Goal: Task Accomplishment & Management: Manage account settings

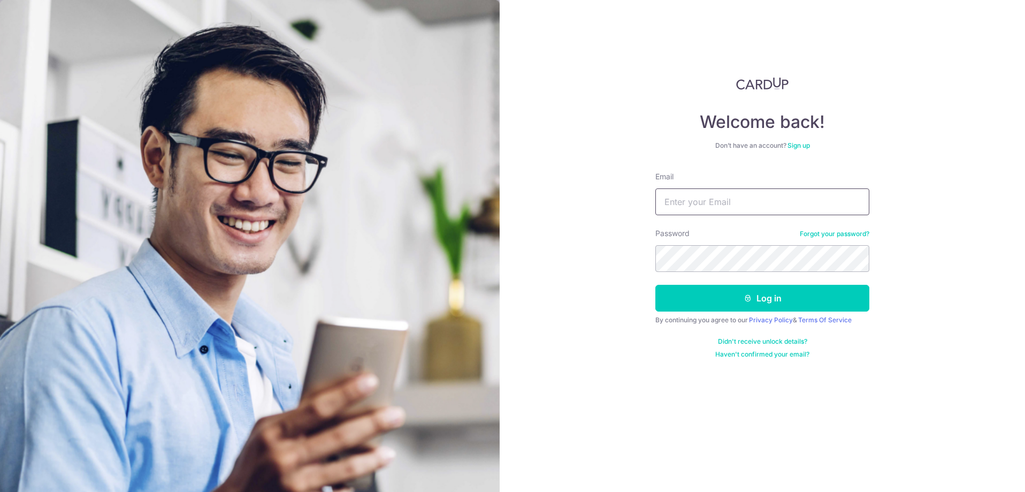
type input "[PERSON_NAME][EMAIL_ADDRESS][DOMAIN_NAME]"
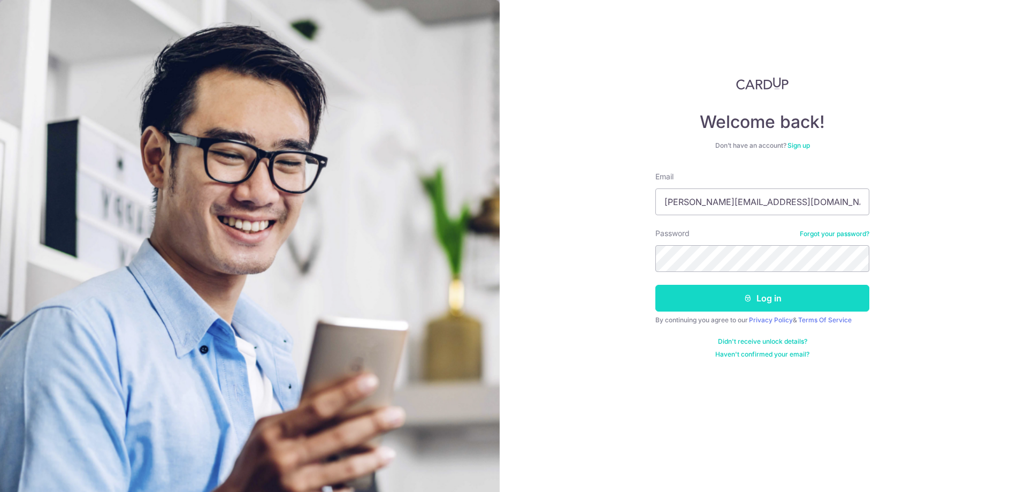
click at [764, 302] on button "Log in" at bounding box center [762, 298] width 214 height 27
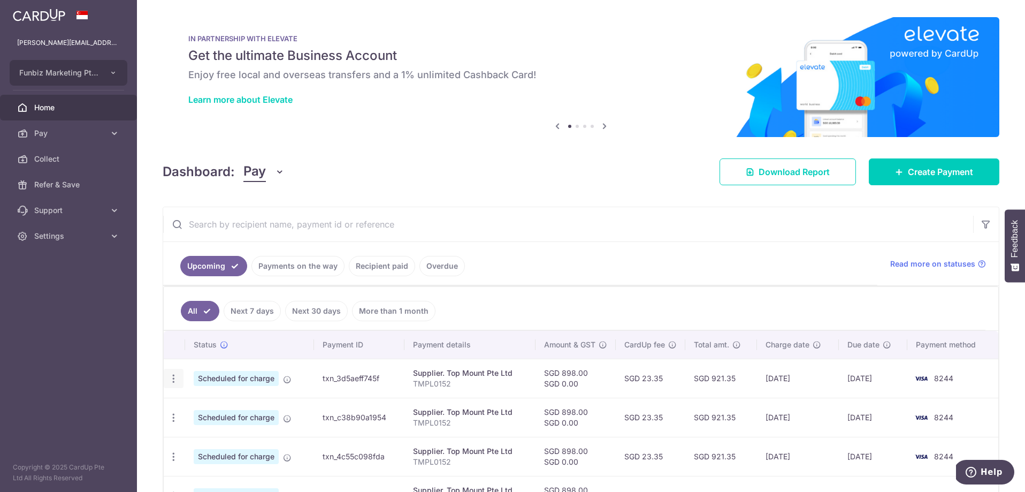
click at [173, 378] on icon "button" at bounding box center [173, 378] width 11 height 11
click at [210, 410] on span "Update payment" at bounding box center [230, 407] width 73 height 13
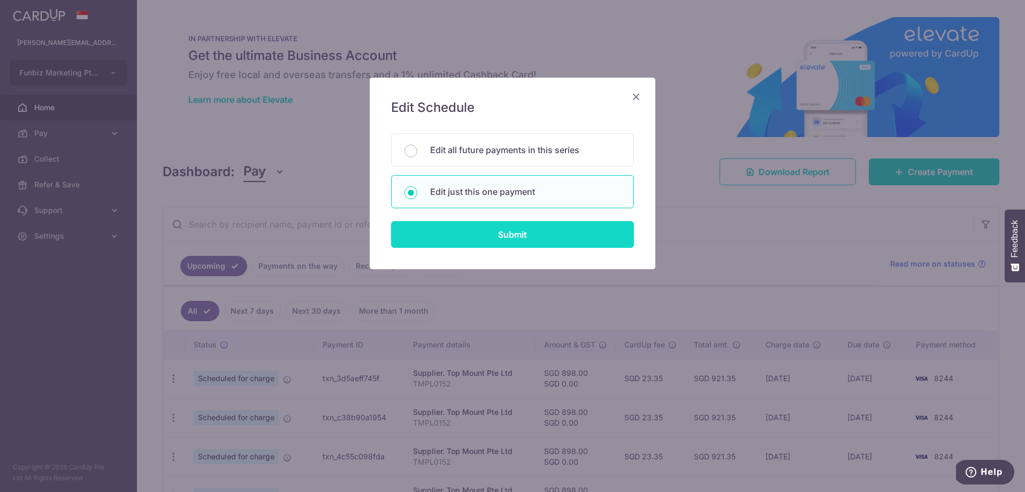
click at [560, 236] on input "Submit" at bounding box center [512, 234] width 243 height 27
radio input "true"
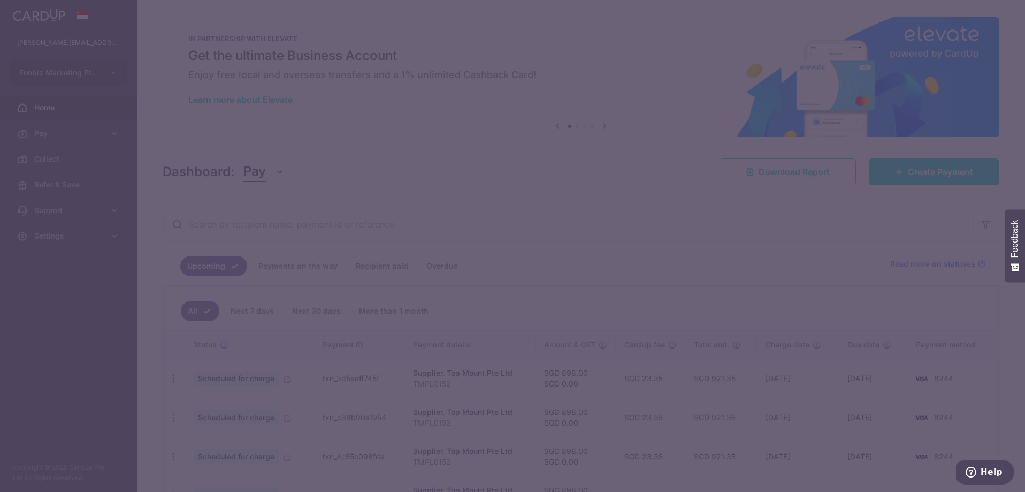
type input "898.00"
type input "0.00"
type input "[DATE]"
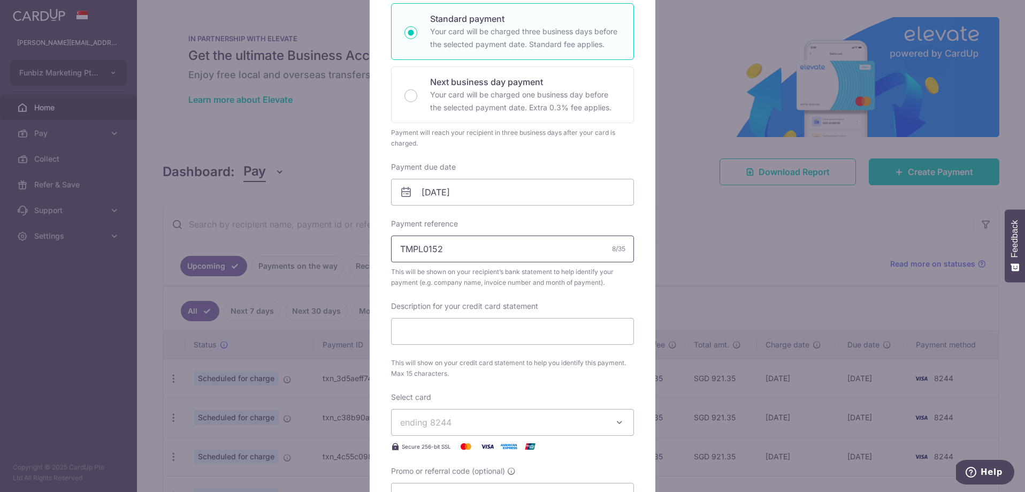
scroll to position [190, 0]
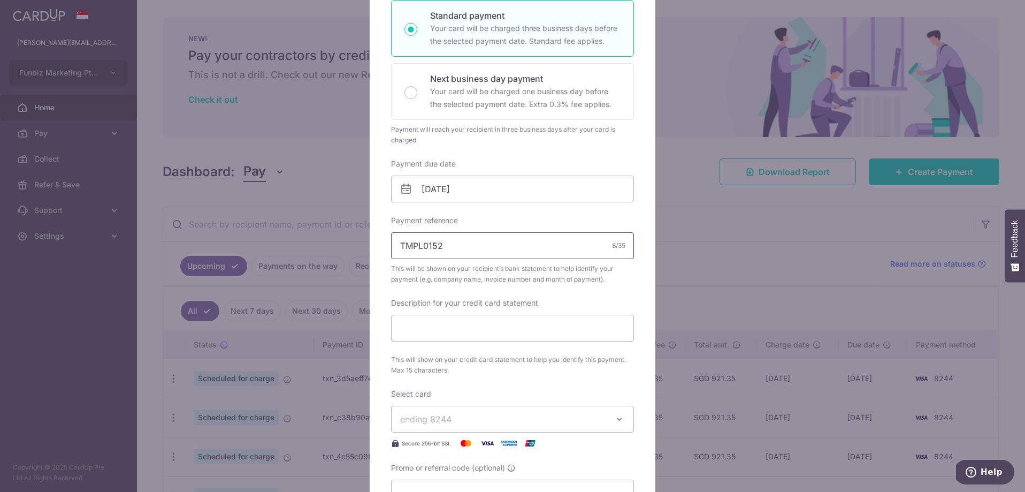
click at [546, 248] on input "TMPL0152" at bounding box center [512, 245] width 243 height 27
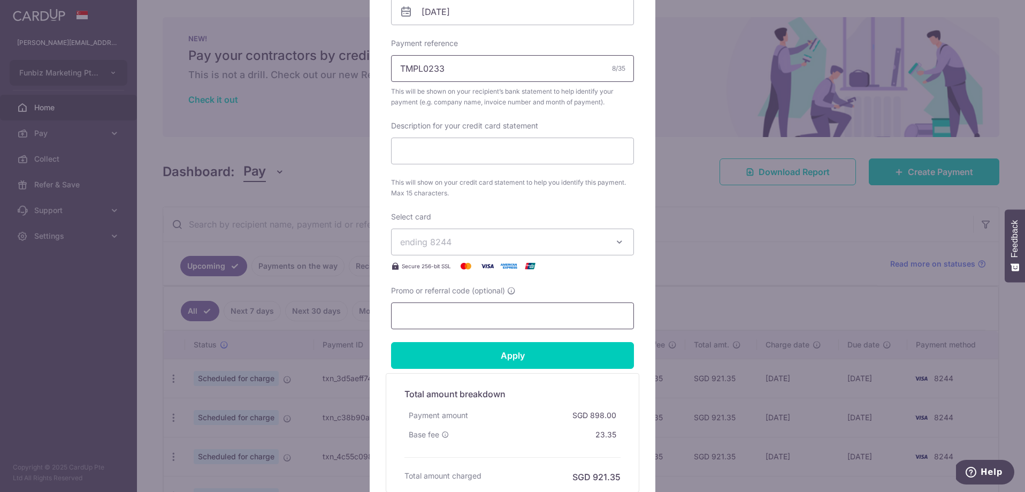
type input "TMPL0233"
click at [536, 319] on input "Promo or referral code (optional)" at bounding box center [512, 315] width 243 height 27
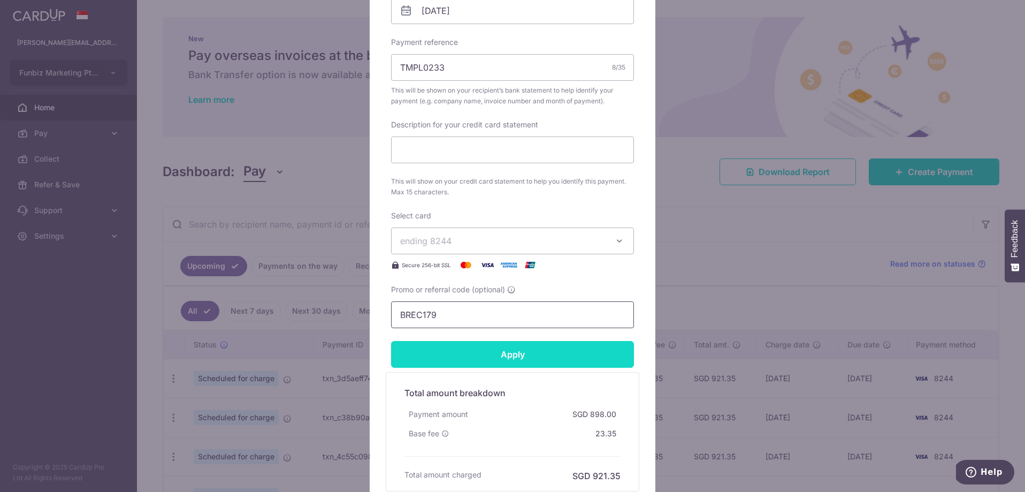
type input "BREC179"
click at [515, 349] on input "Apply" at bounding box center [512, 354] width 243 height 27
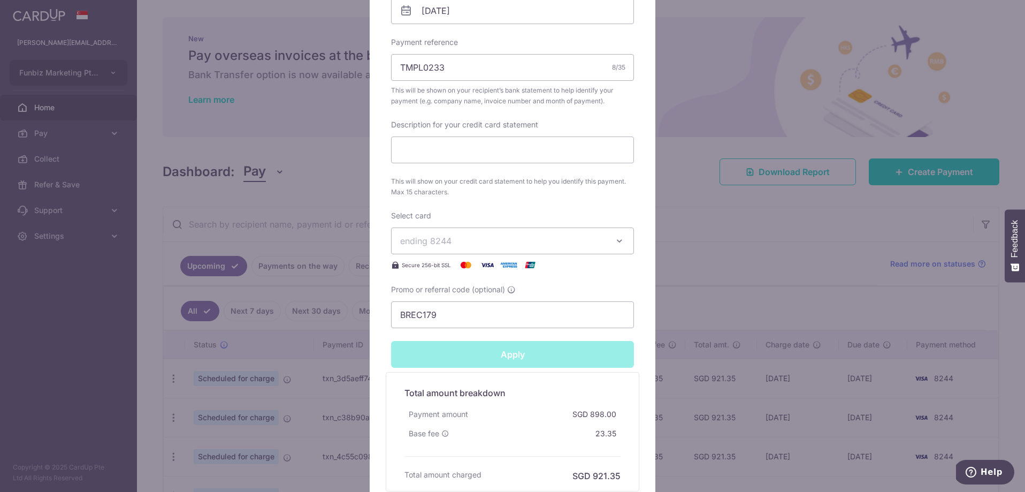
type input "Successfully Applied"
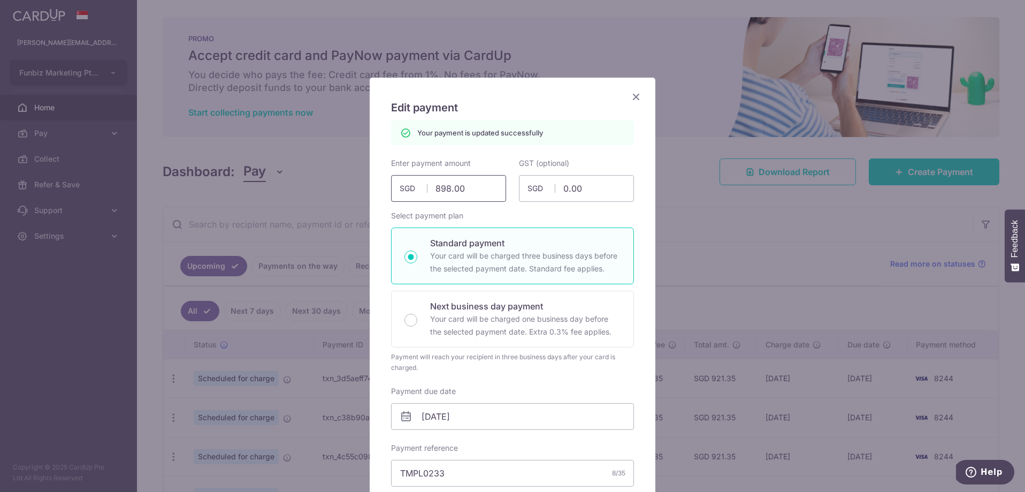
scroll to position [0, 0]
click at [466, 189] on input "898.00" at bounding box center [448, 188] width 115 height 27
type input "8"
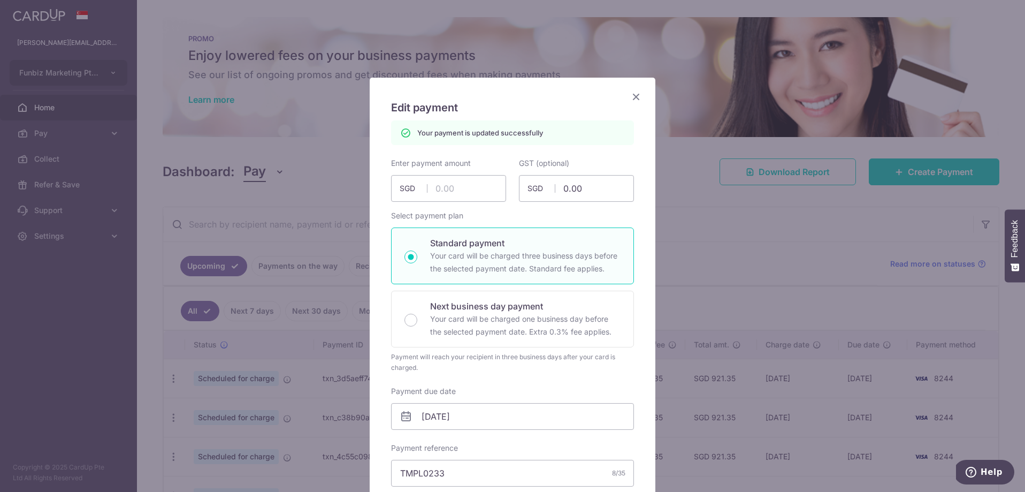
type input "Apply"
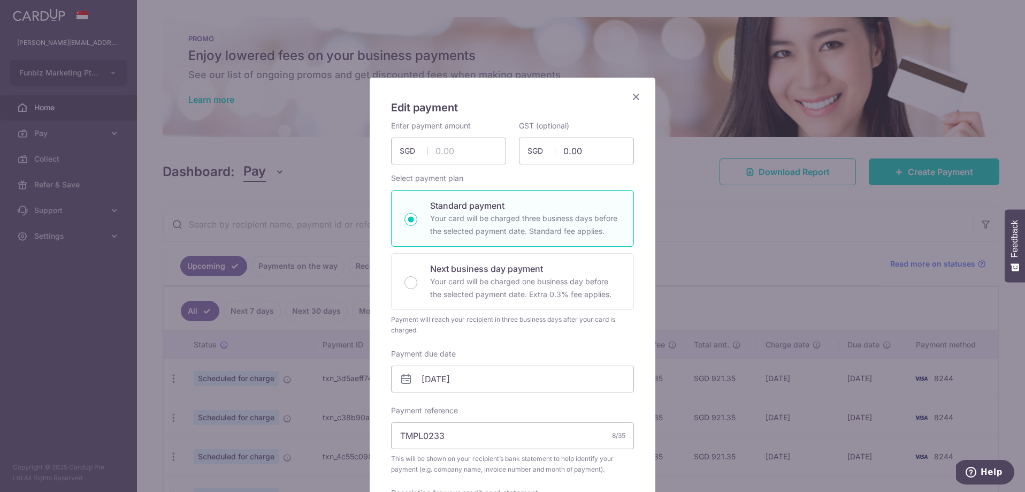
click at [635, 95] on icon "Close" at bounding box center [636, 96] width 13 height 13
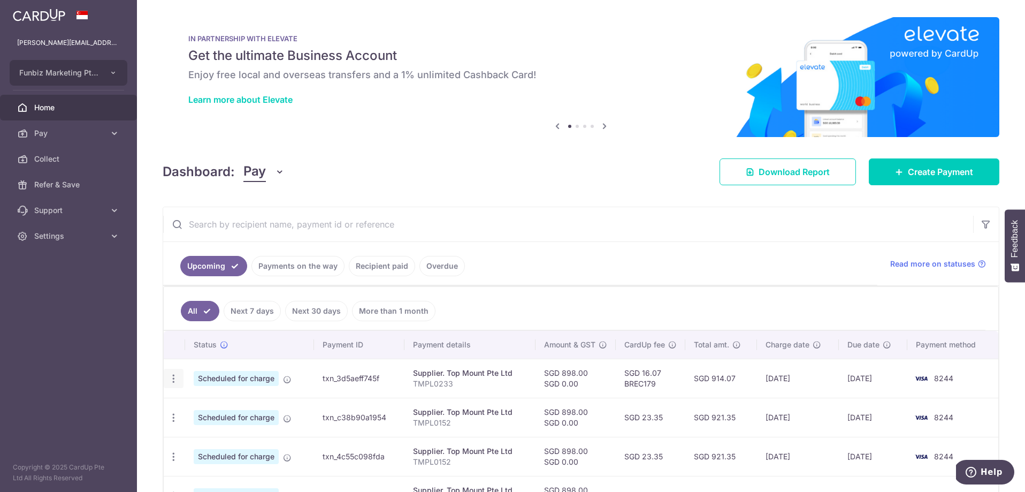
click at [173, 376] on icon "button" at bounding box center [173, 378] width 11 height 11
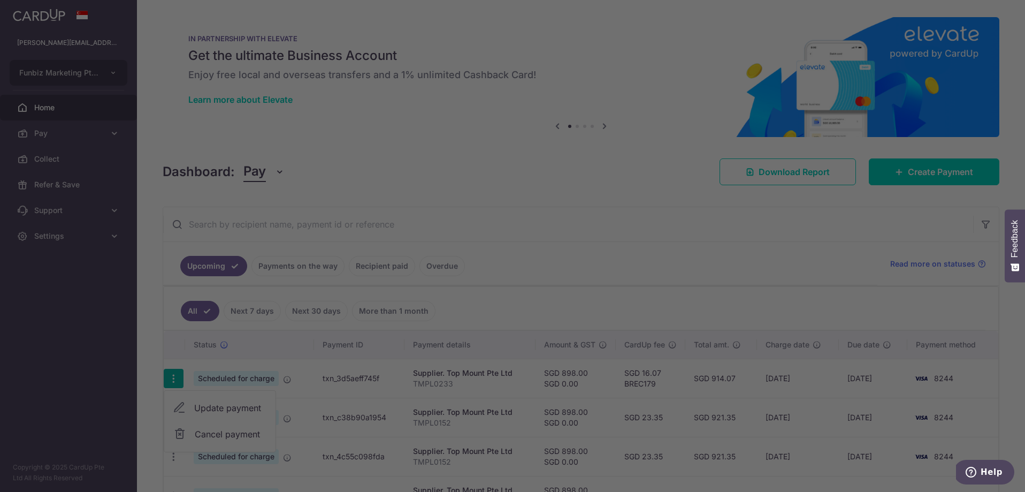
click at [218, 407] on div at bounding box center [517, 248] width 1035 height 497
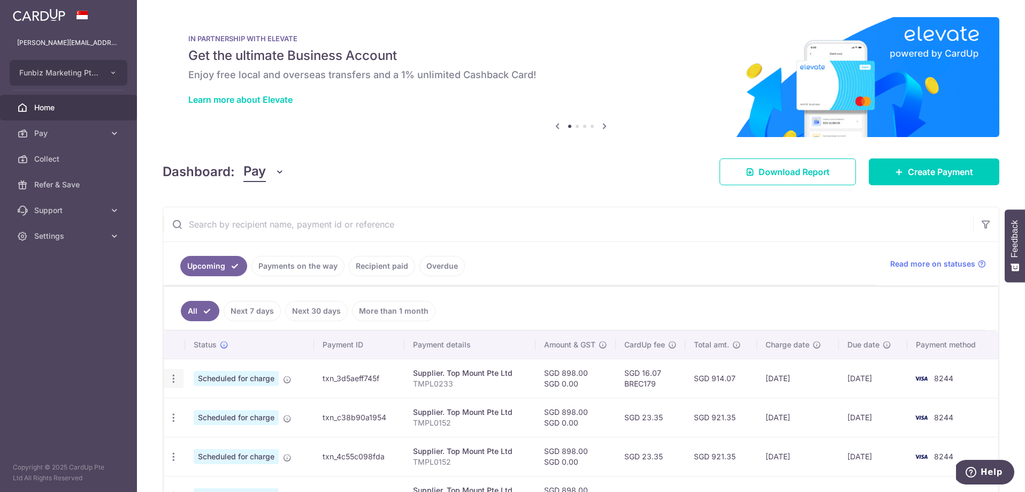
click at [173, 376] on icon "button" at bounding box center [173, 378] width 11 height 11
click at [221, 406] on span "Update payment" at bounding box center [230, 407] width 73 height 13
radio input "true"
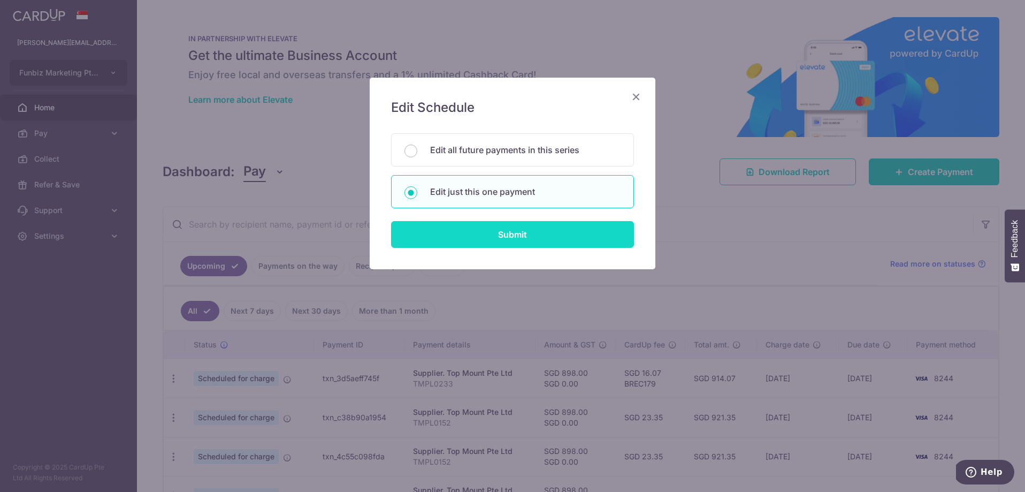
click at [511, 230] on input "Submit" at bounding box center [512, 234] width 243 height 27
radio input "true"
type input "898.00"
type input "0.00"
type input "[DATE]"
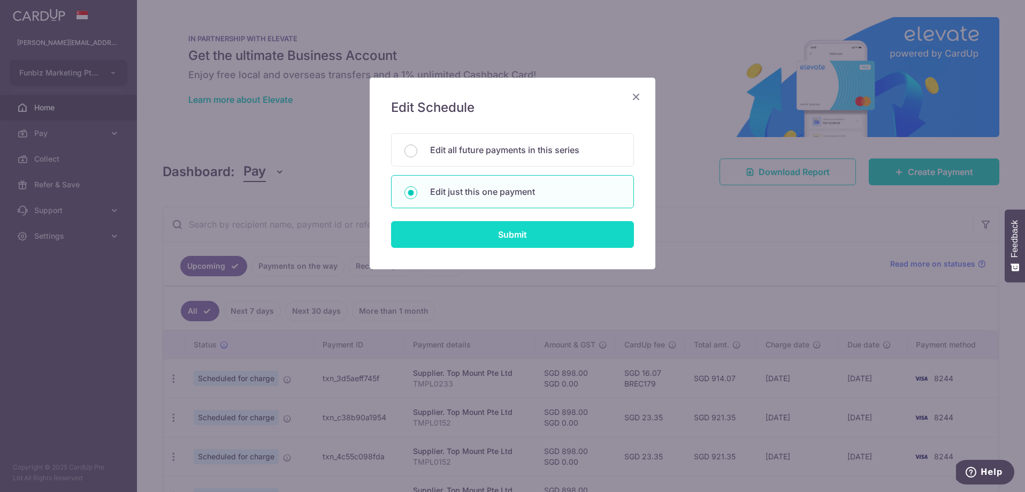
type input "TMPL0233"
type input "BREC179"
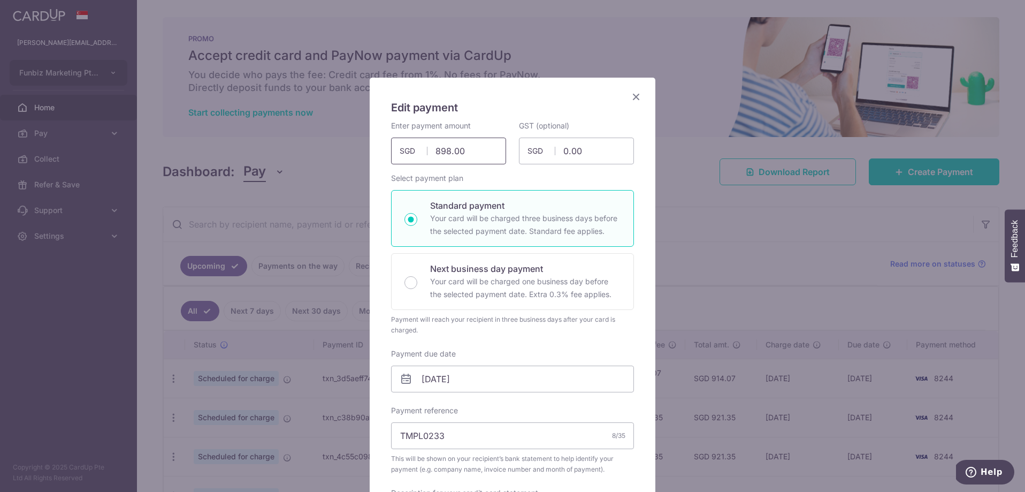
click at [478, 154] on input "898.00" at bounding box center [448, 151] width 115 height 27
type input "8"
type input "20,950.00"
click at [513, 177] on div "Select payment plan Standard payment Your card will be charged three business d…" at bounding box center [512, 254] width 243 height 163
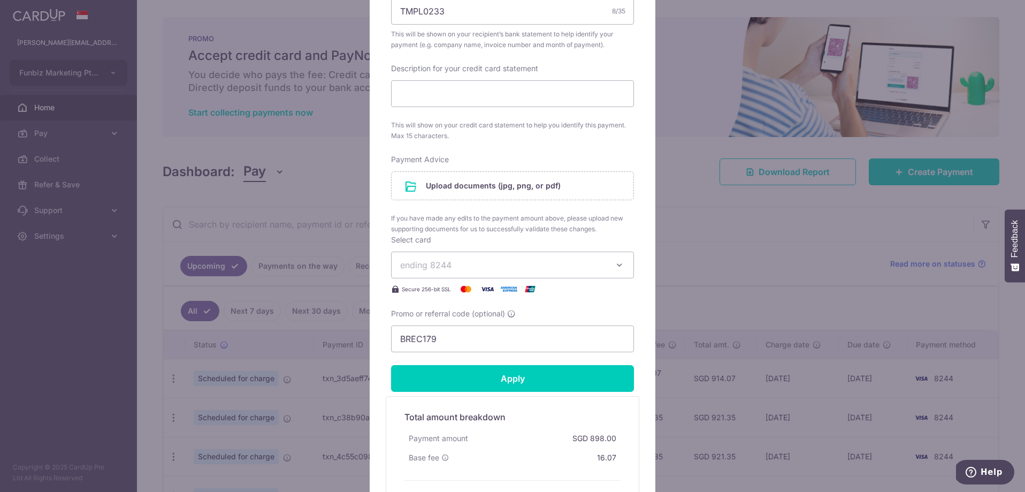
scroll to position [426, 0]
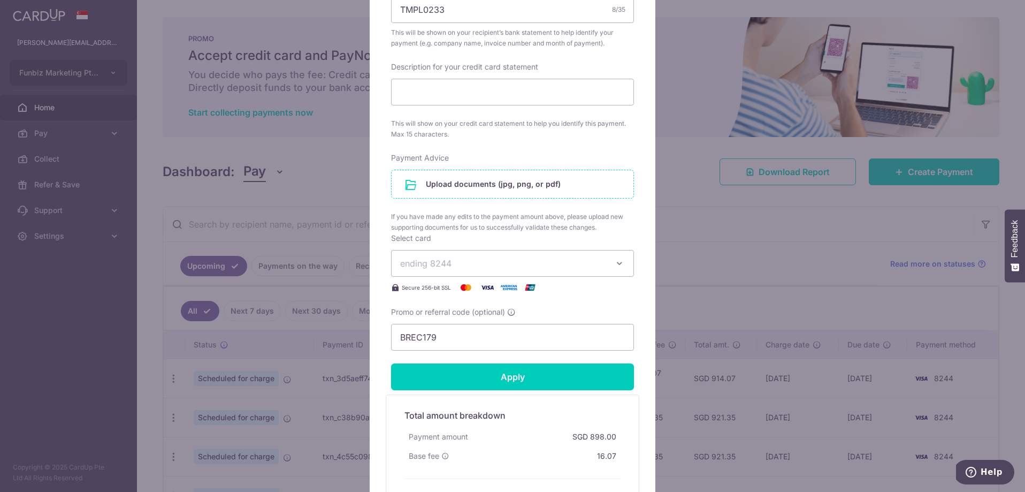
click at [494, 182] on input "file" at bounding box center [513, 184] width 242 height 28
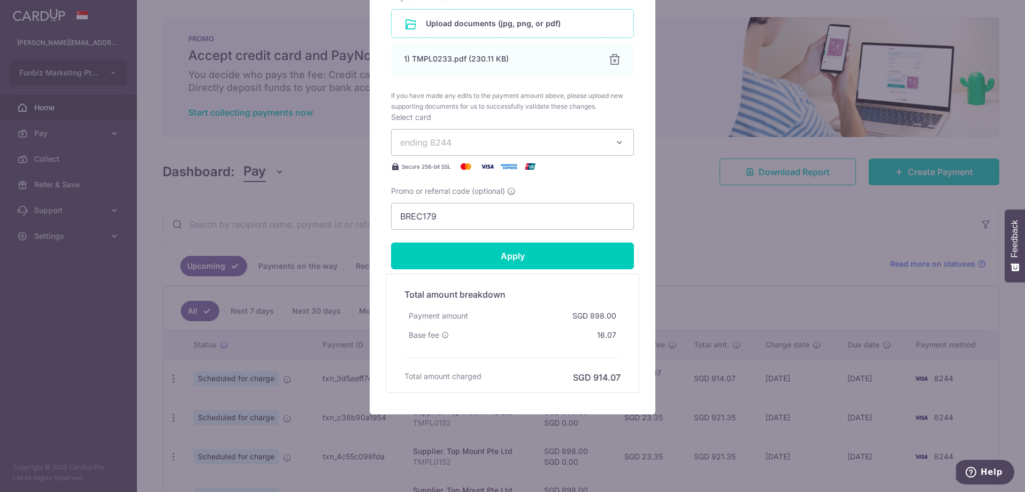
scroll to position [586, 0]
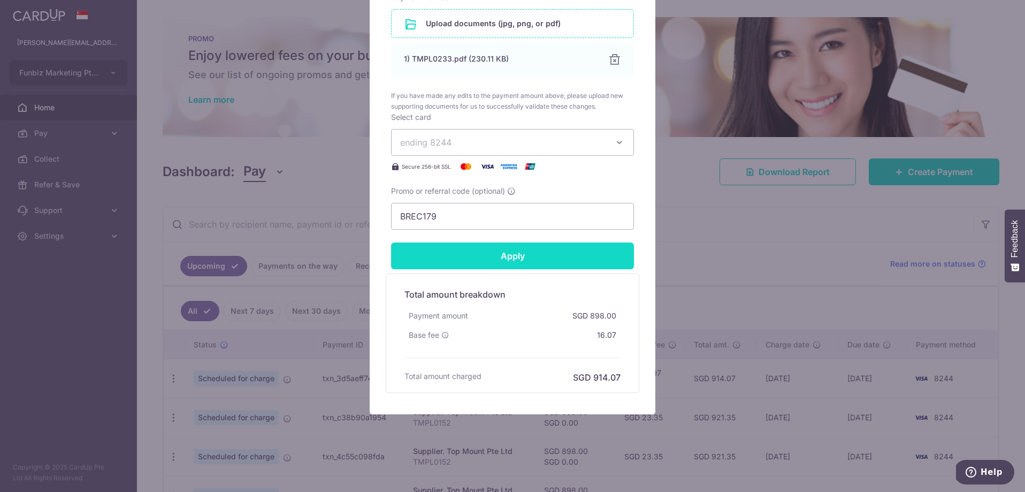
click at [521, 257] on input "Apply" at bounding box center [512, 255] width 243 height 27
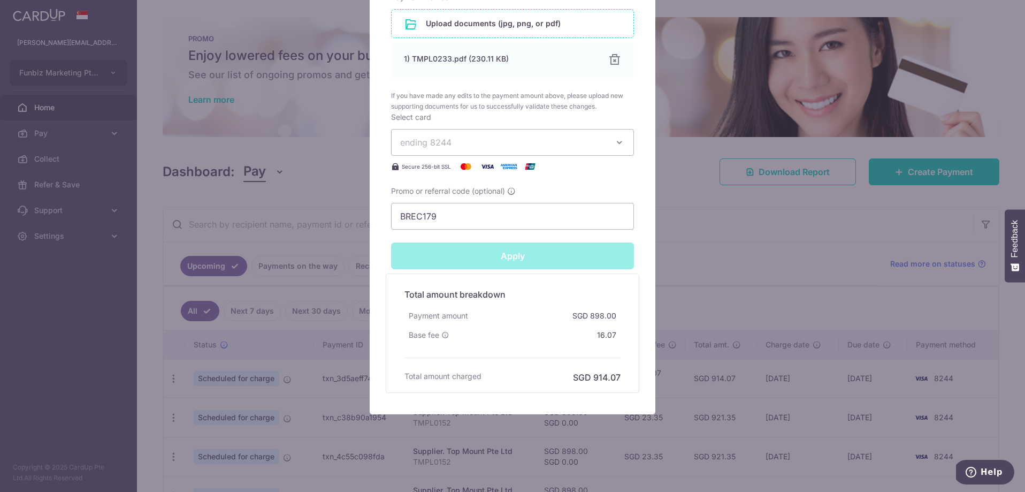
type input "Successfully Applied"
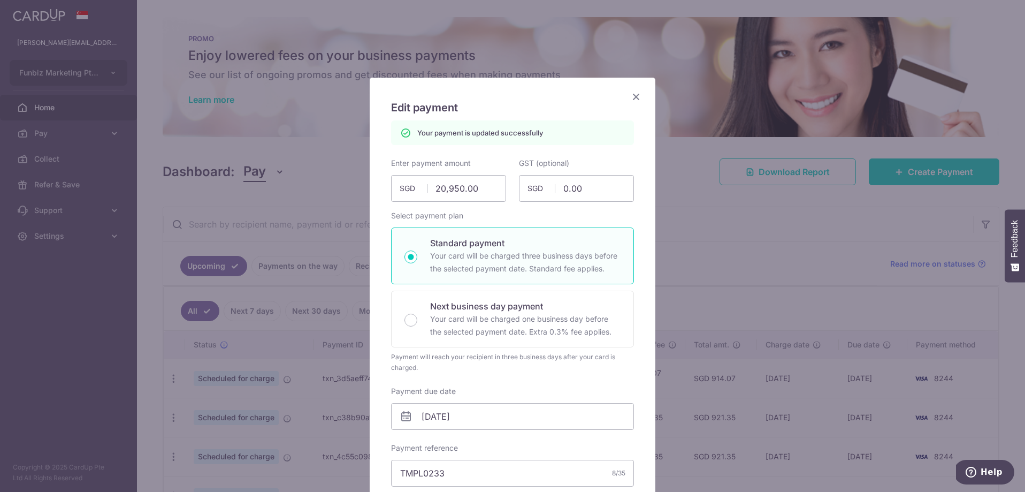
scroll to position [0, 0]
click at [638, 97] on icon "Close" at bounding box center [636, 96] width 13 height 13
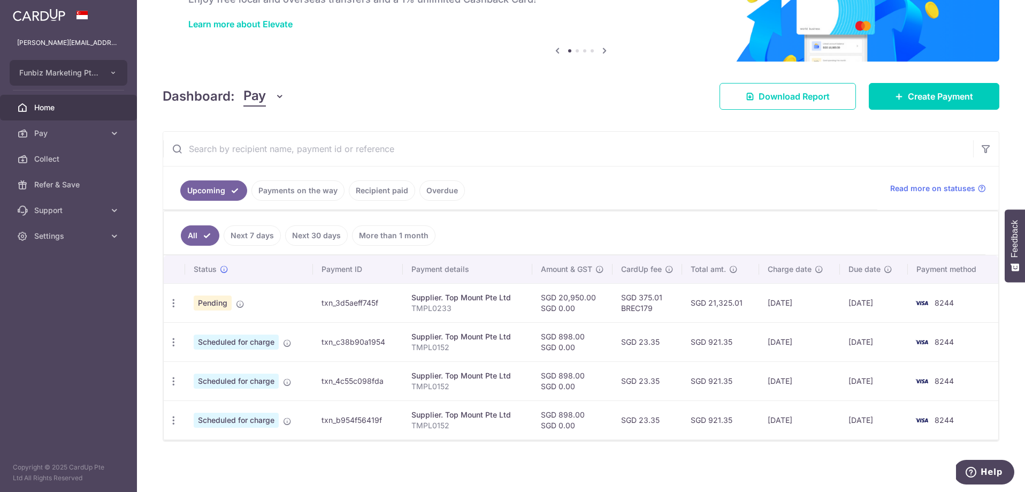
scroll to position [75, 0]
drag, startPoint x: 324, startPoint y: 301, endPoint x: 352, endPoint y: 302, distance: 27.8
click at [389, 306] on td "txn_3d5aeff745f" at bounding box center [358, 302] width 90 height 39
copy td "txn_3d5aeff745f"
